Goal: Navigation & Orientation: Find specific page/section

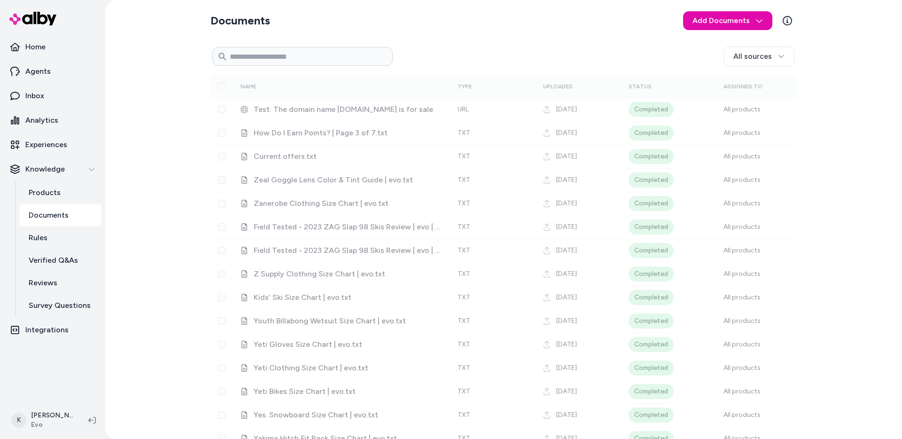
scroll to position [16210, 0]
